Goal: Use online tool/utility

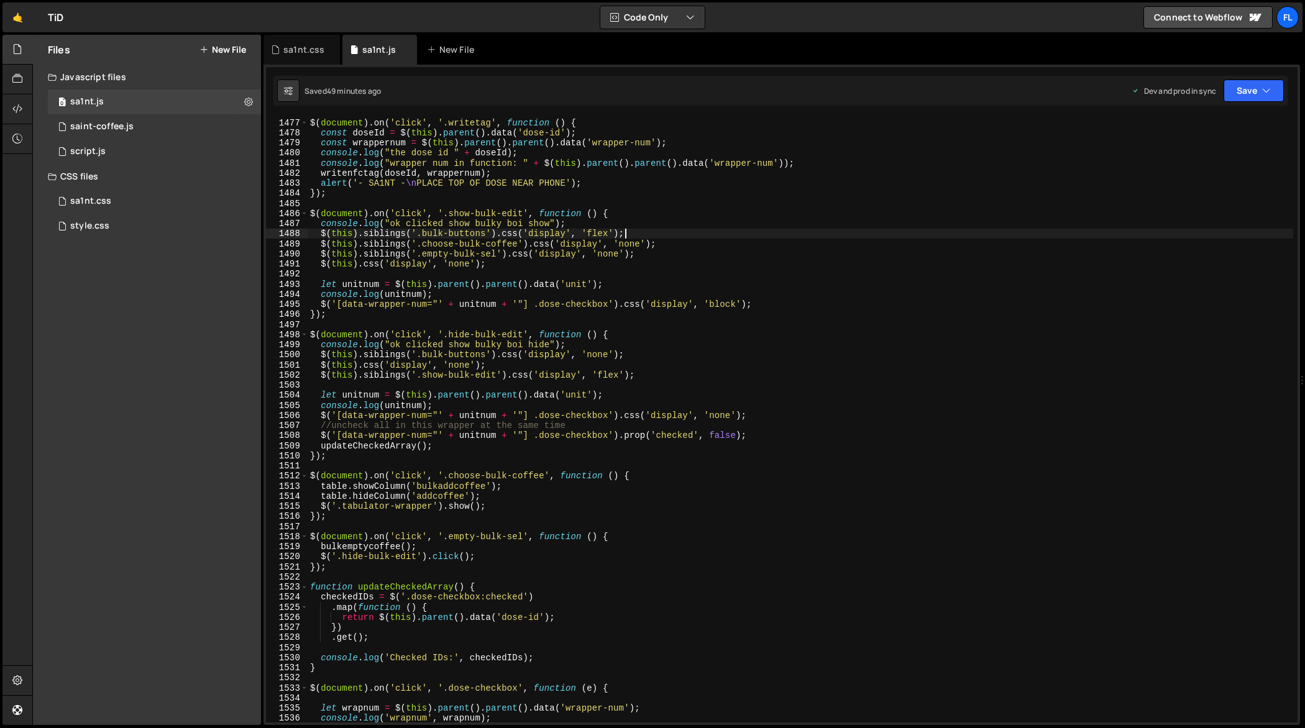
click at [864, 236] on div "//NFC WRITE BUTTON $ ( document ) . on ( 'click' , '.writetag' , function ( ) {…" at bounding box center [801, 420] width 986 height 627
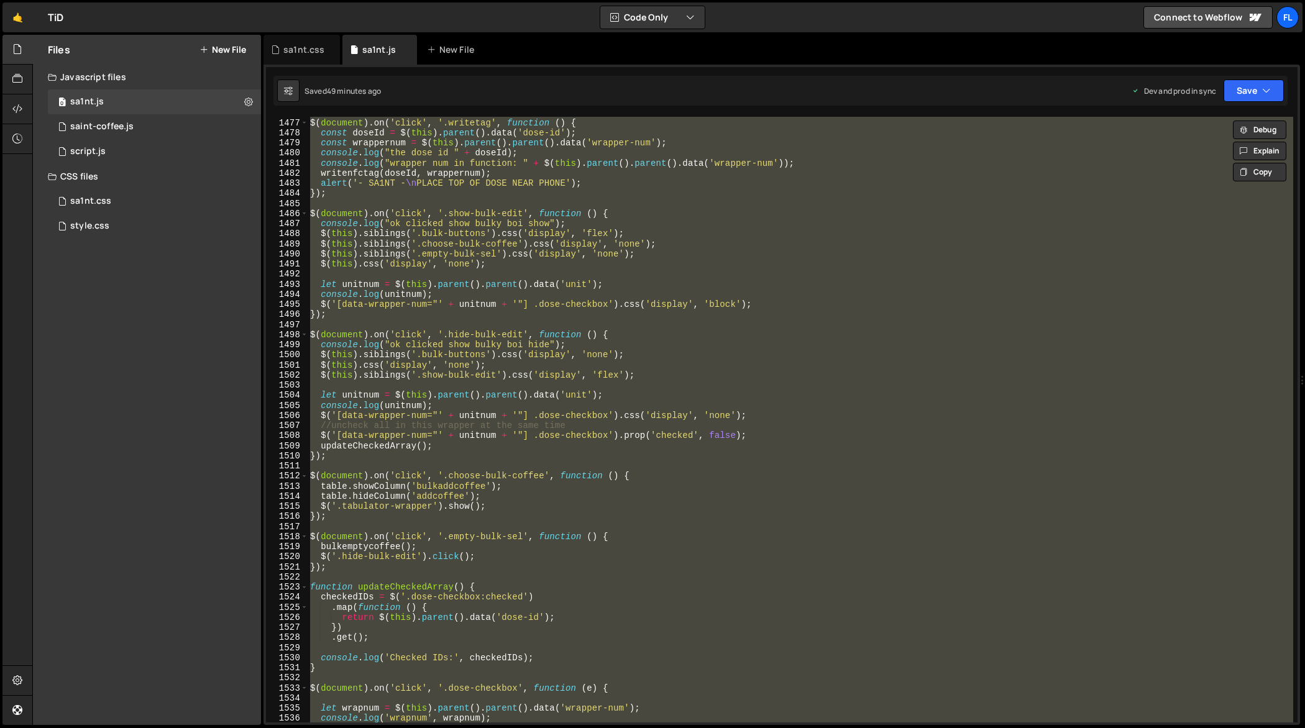
type textarea "});"
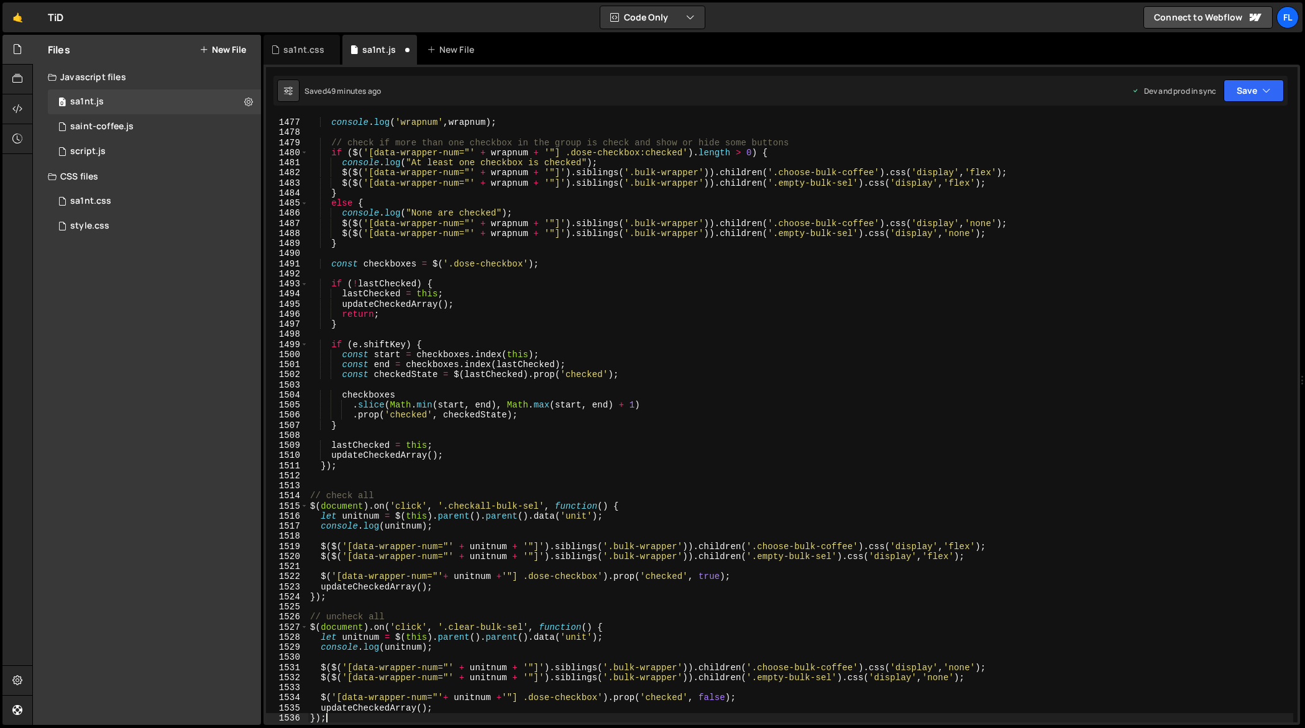
scroll to position [15263, 0]
click at [306, 57] on div "sa1nt.css" at bounding box center [301, 50] width 76 height 30
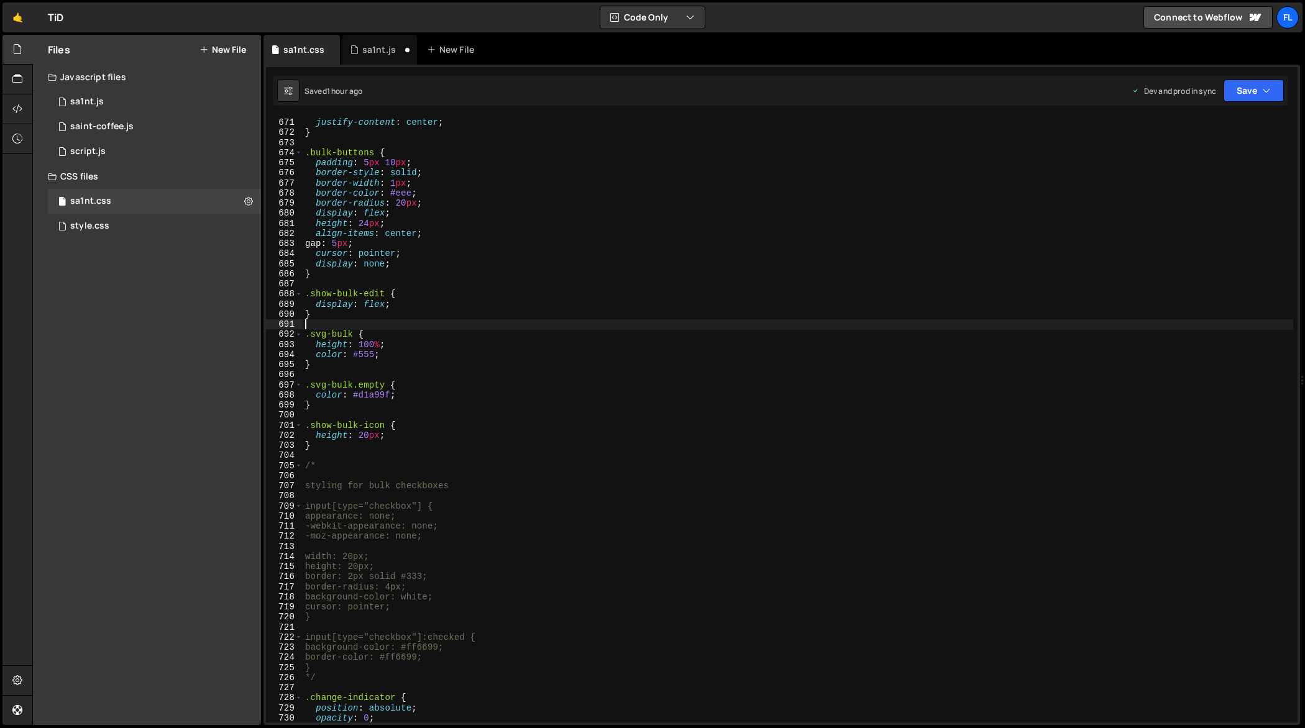
click at [652, 329] on div "padding : 15 px ; justify-content : center ; } .bulk-buttons { padding : 5 px 1…" at bounding box center [798, 420] width 991 height 627
type textarea "} */"
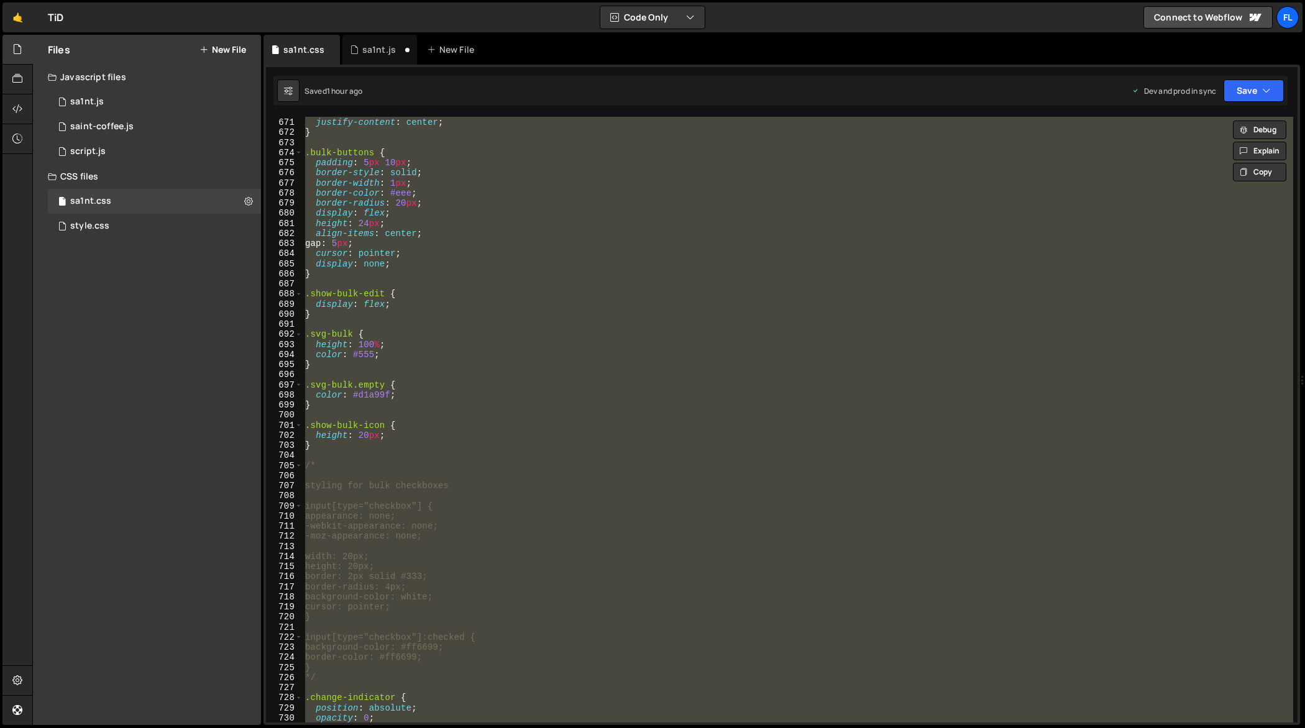
paste textarea
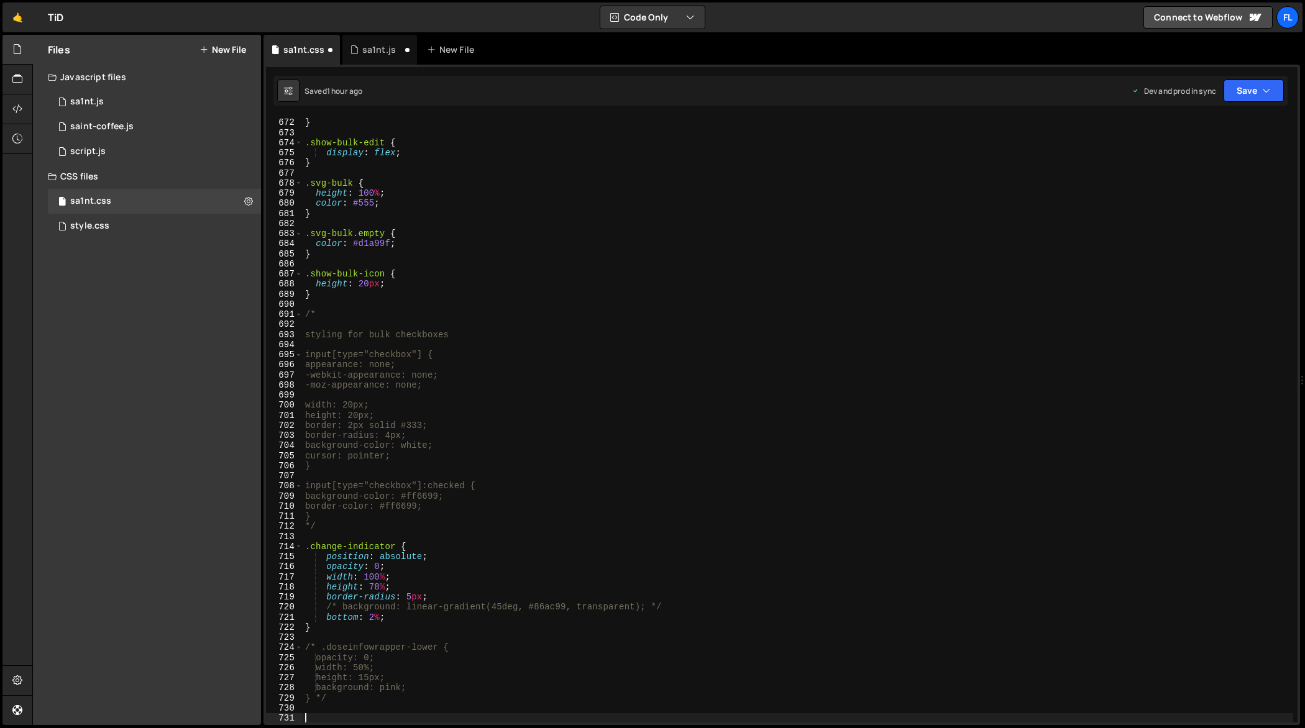
scroll to position [6793, 0]
type textarea "opacity: 0;"
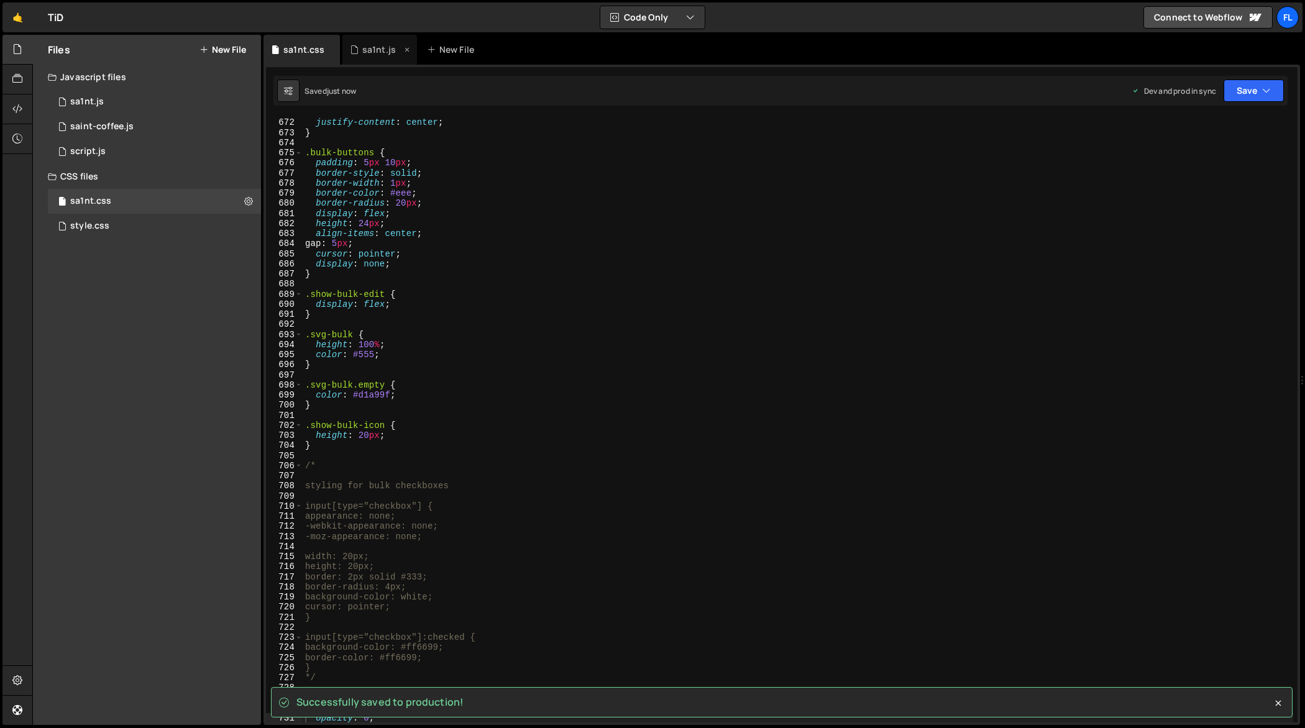
click at [370, 48] on div "sa1nt.js" at bounding box center [379, 49] width 34 height 12
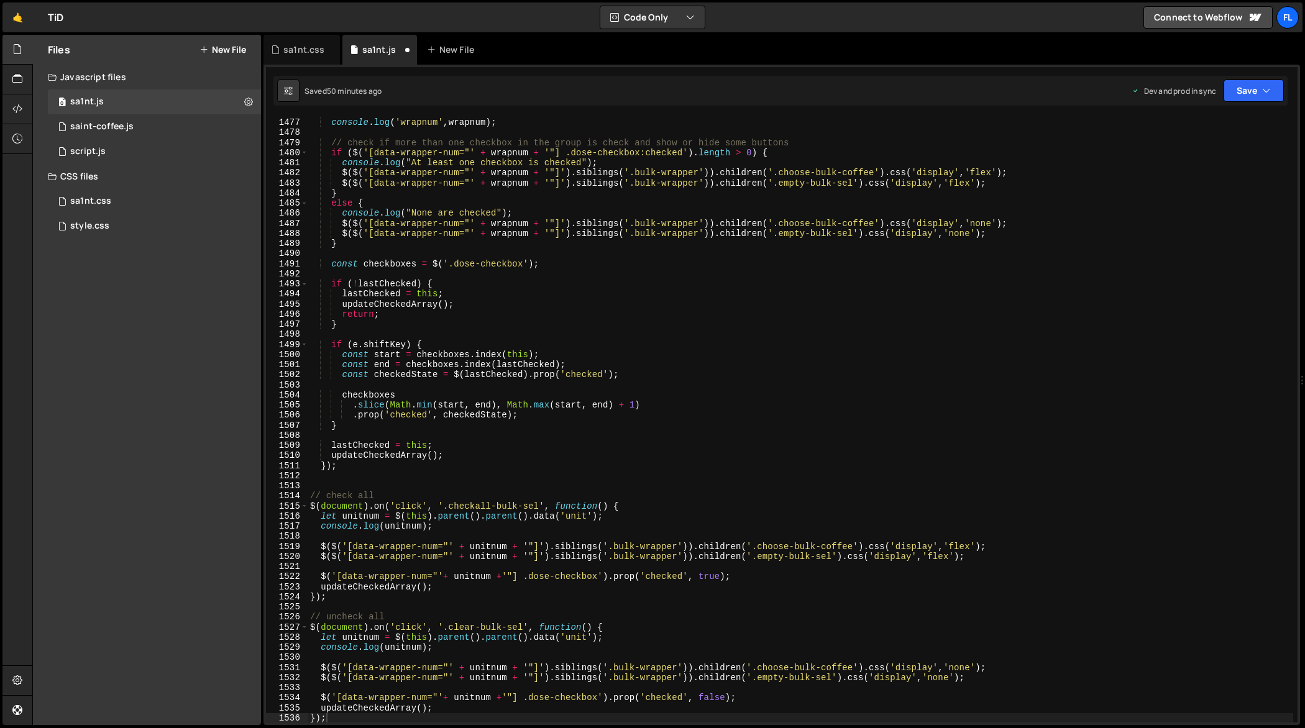
click at [743, 293] on div "let wrapnum = $ ( this ) . parent ( ) . parent ( ) . data ( 'wrapper-num' ) ; c…" at bounding box center [801, 420] width 986 height 627
type textarea "console.log(unitnum);"
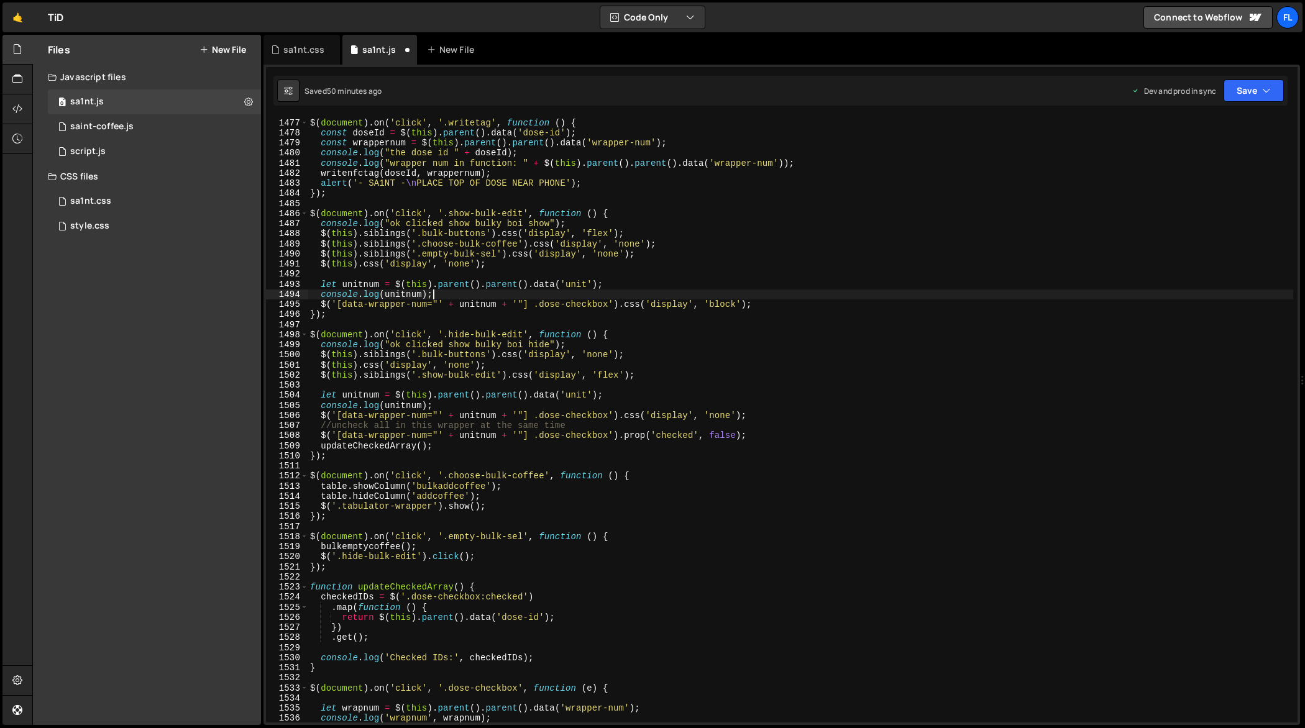
scroll to position [15162, 0]
click at [693, 327] on div "//NFC WRITE BUTTON $ ( document ) . on ( 'click' , '.writetag' , function ( ) {…" at bounding box center [801, 420] width 986 height 627
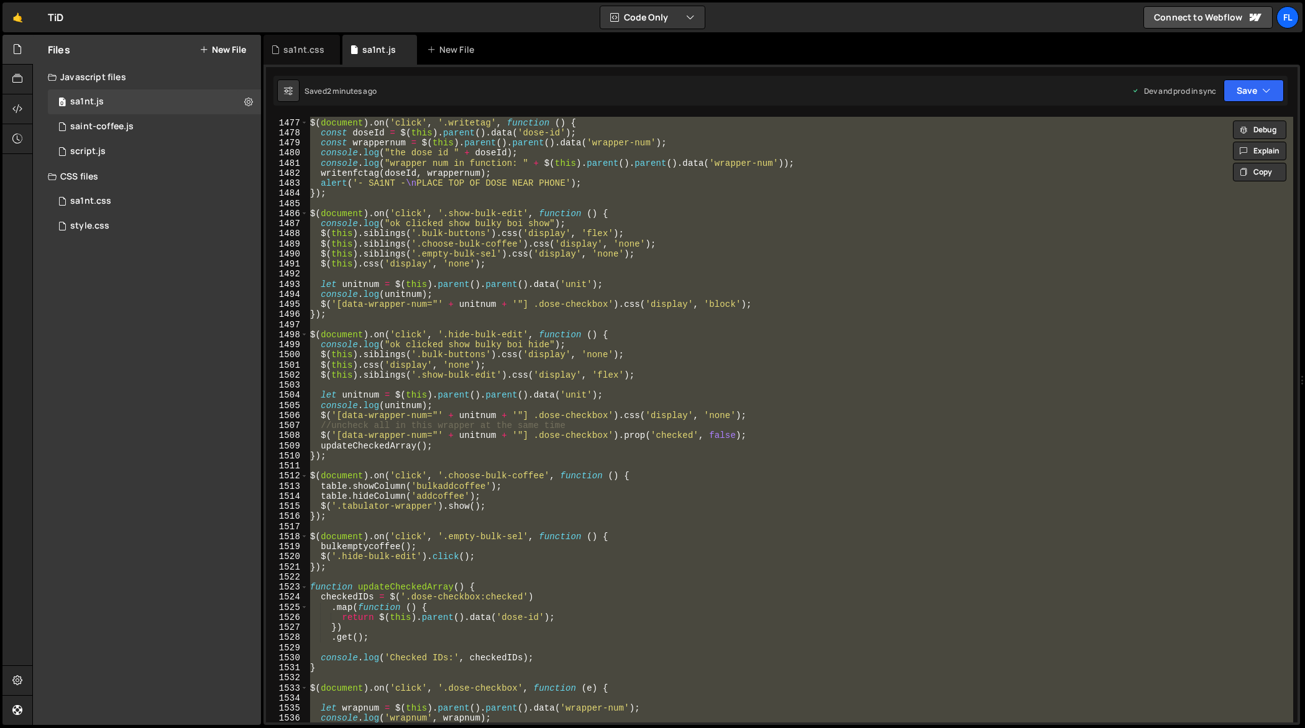
paste textarea
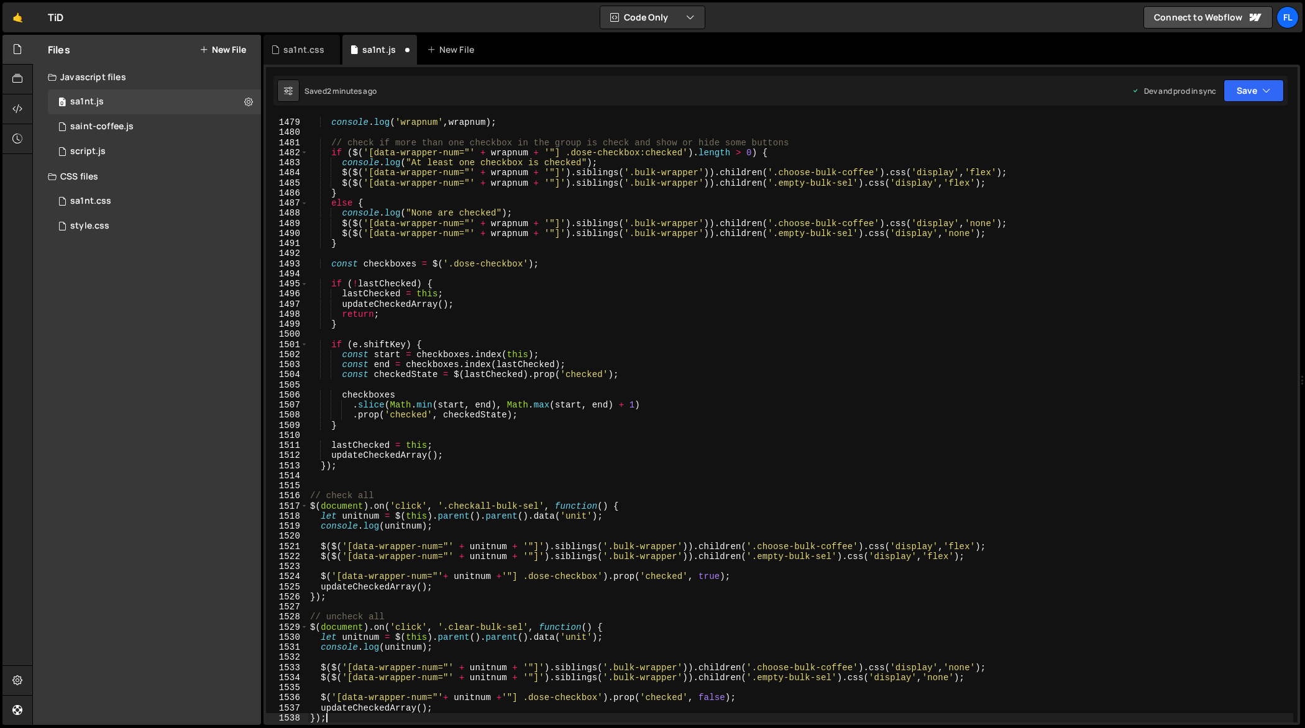
scroll to position [15202, 0]
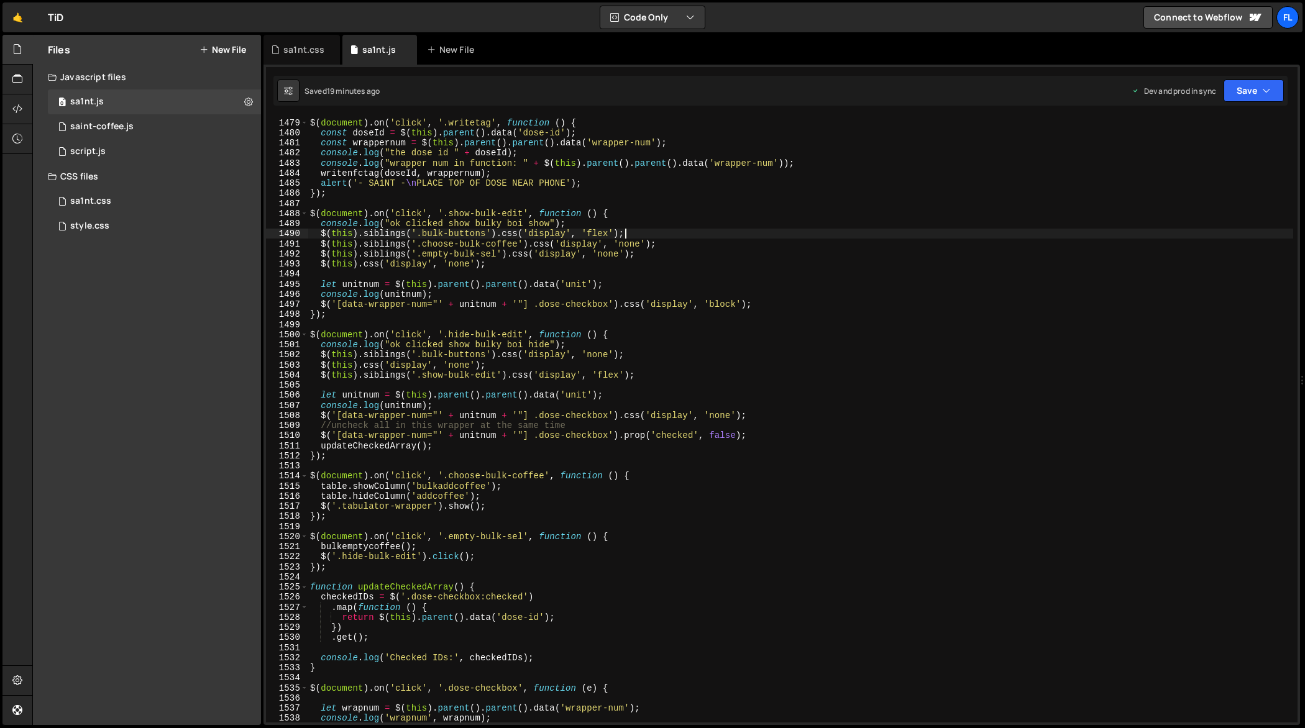
click at [837, 233] on div "//NFC WRITE BUTTON $ ( document ) . on ( 'click' , '.writetag' , function ( ) {…" at bounding box center [801, 420] width 986 height 627
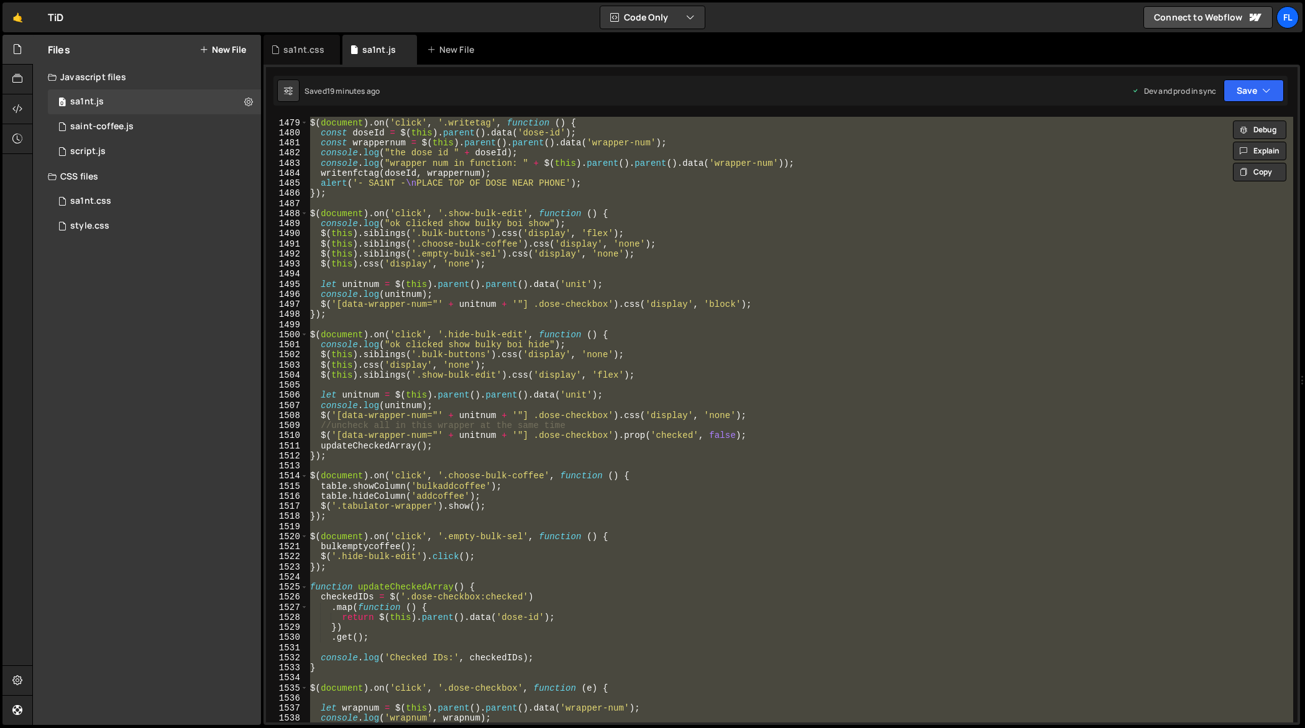
paste textarea
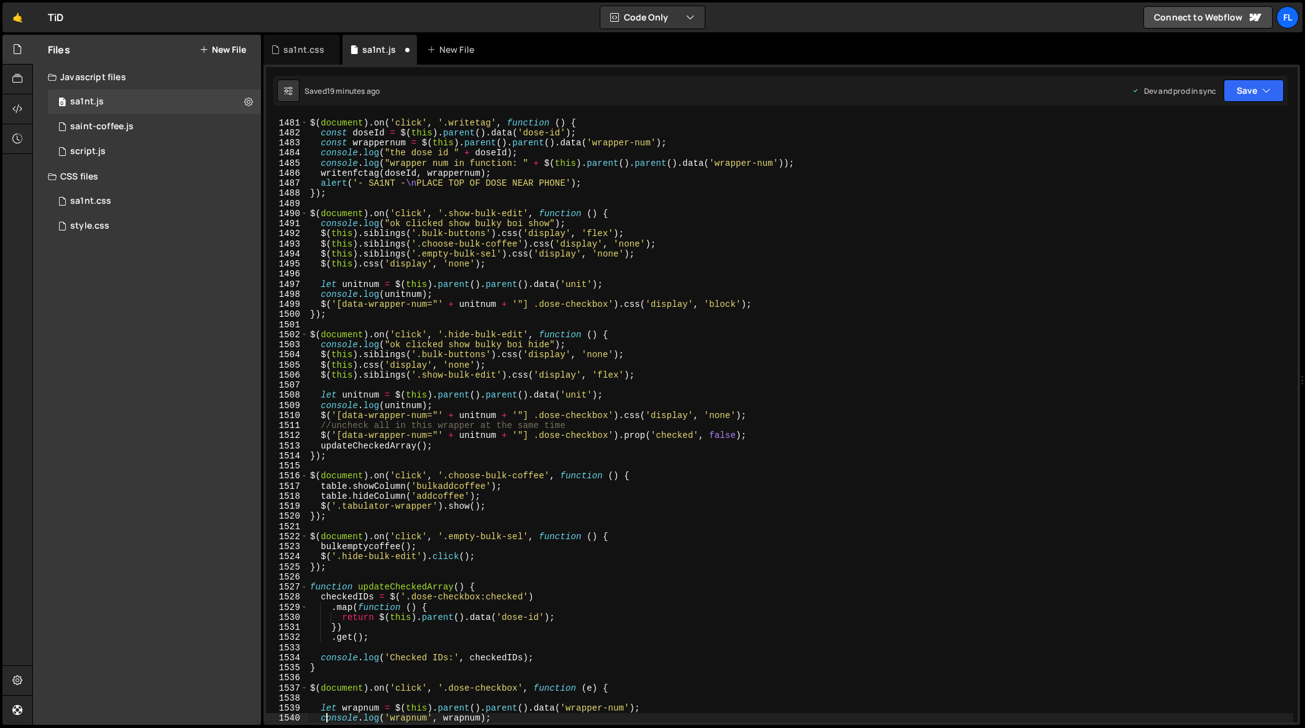
scroll to position [15283, 0]
click at [950, 219] on div "//NFC WRITE BUTTON $ ( document ) . on ( 'click' , '.writetag' , function ( ) {…" at bounding box center [801, 420] width 986 height 627
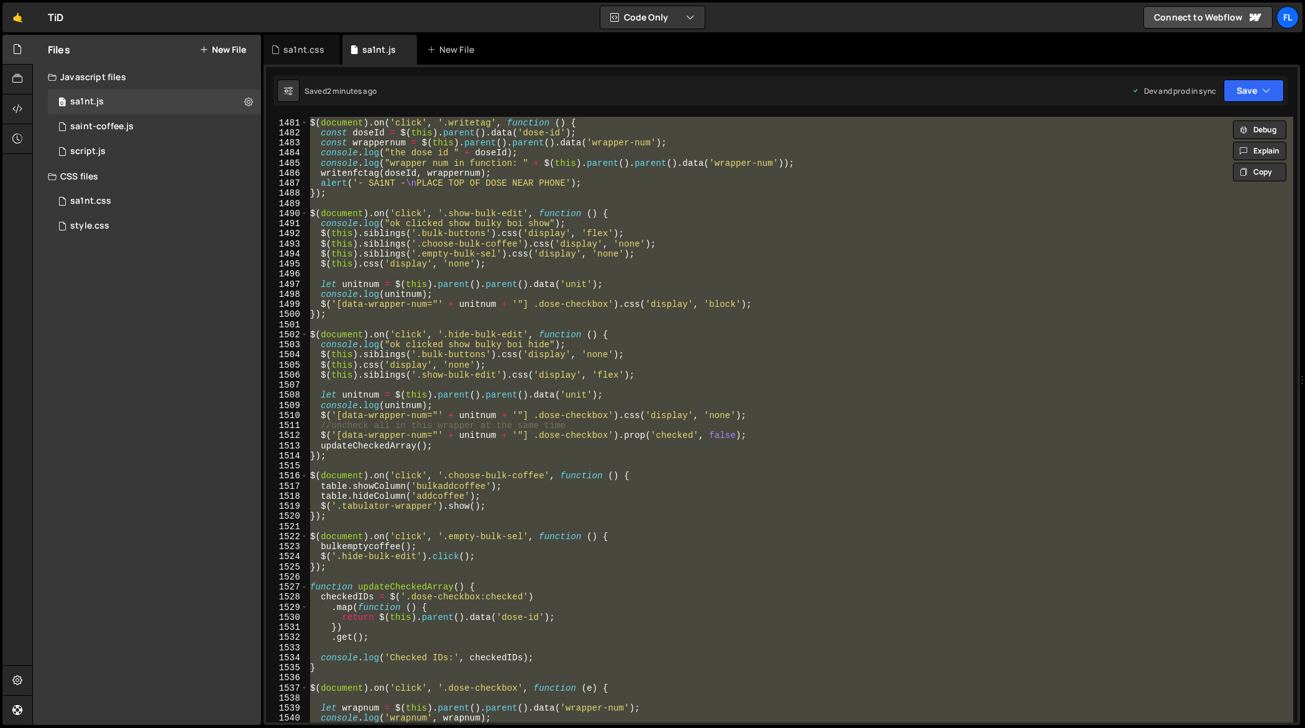
paste textarea
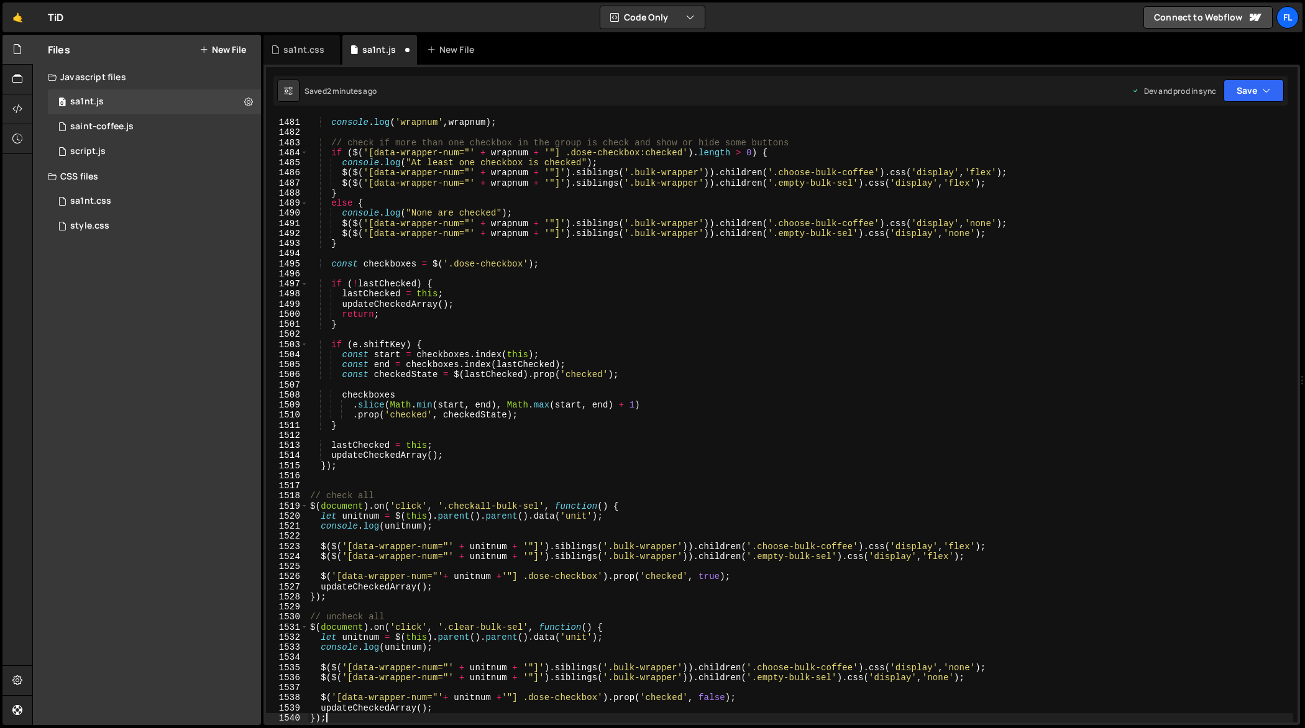
type textarea "console.log('wrapnum', wrapnum);"
